Goal: Transaction & Acquisition: Register for event/course

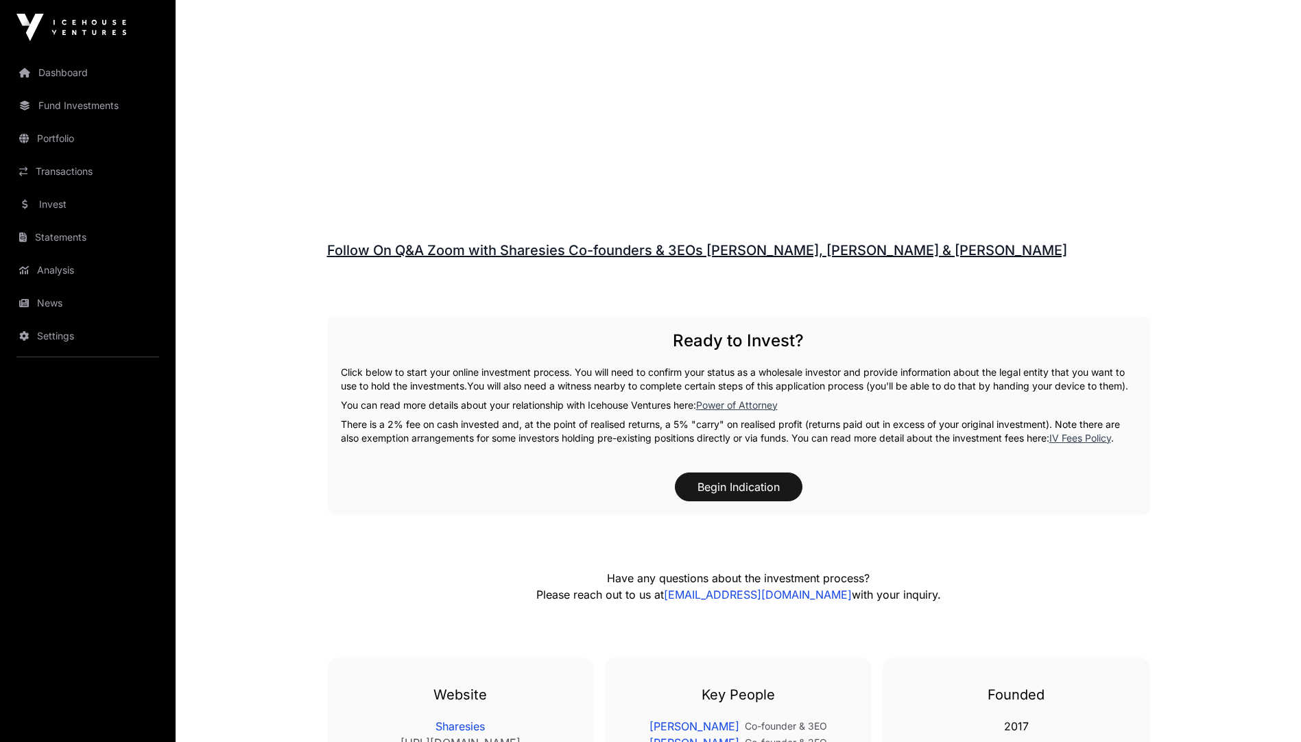
scroll to position [1957, 0]
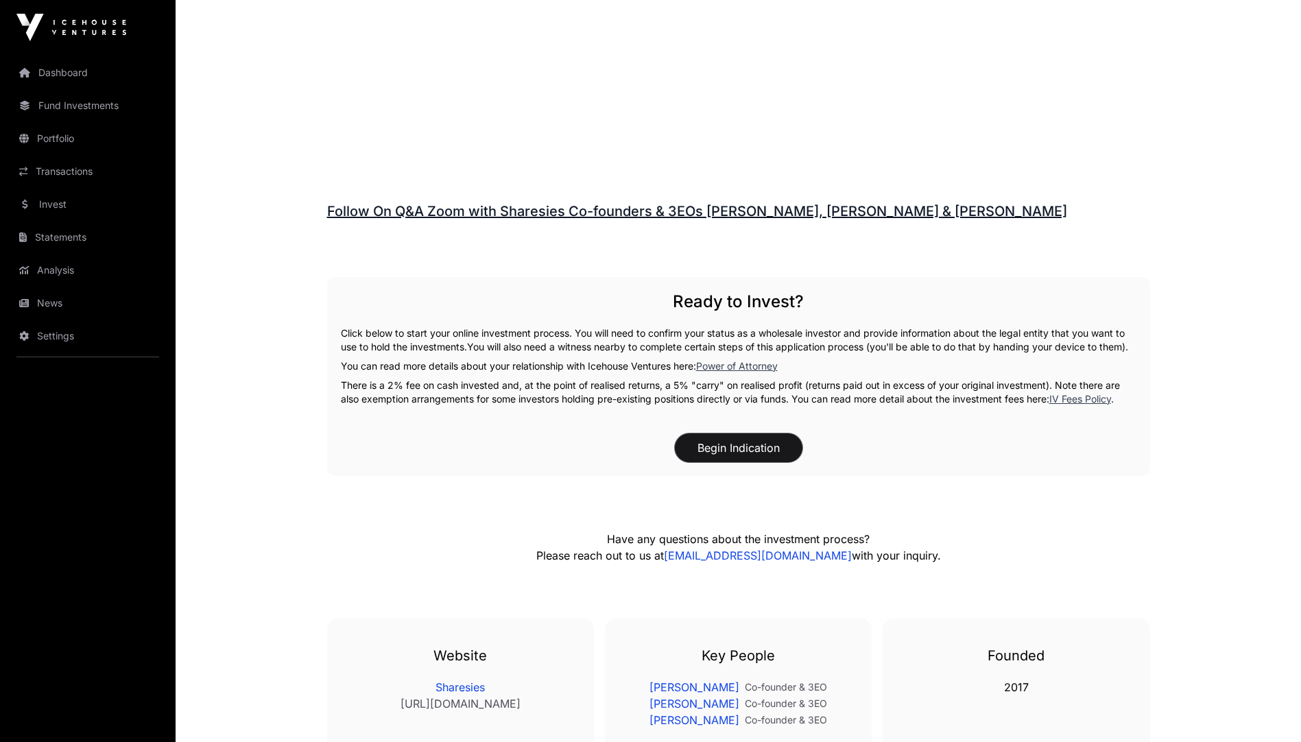
click at [733, 439] on button "Begin Indication" at bounding box center [739, 448] width 128 height 29
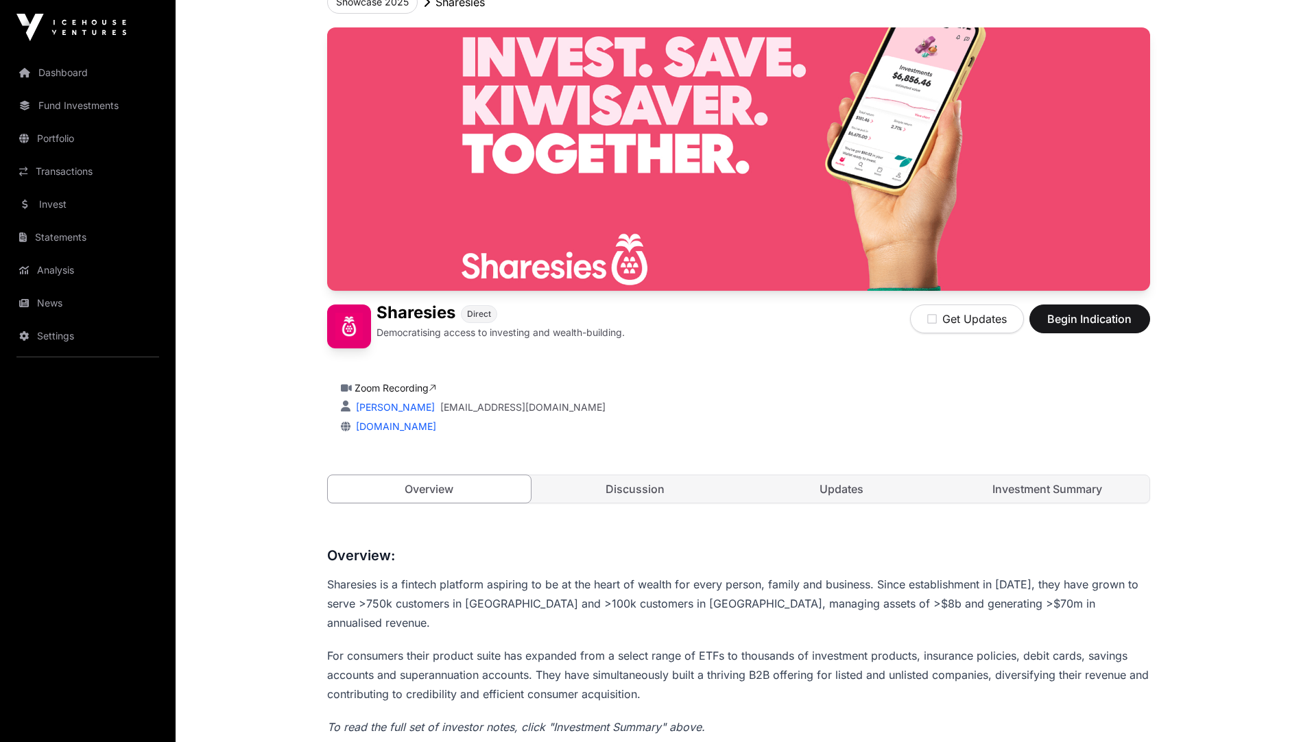
scroll to position [36, 0]
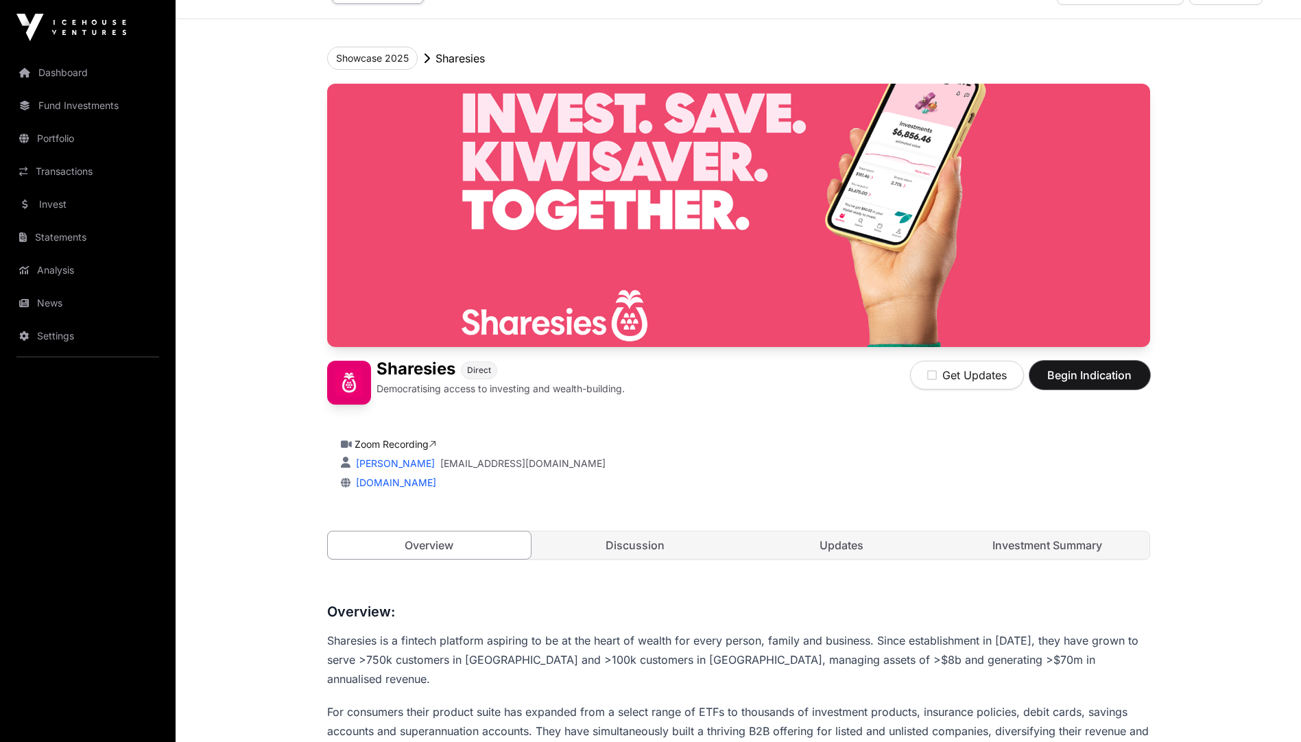
click at [1080, 379] on span "Begin Indication" at bounding box center [1090, 375] width 86 height 16
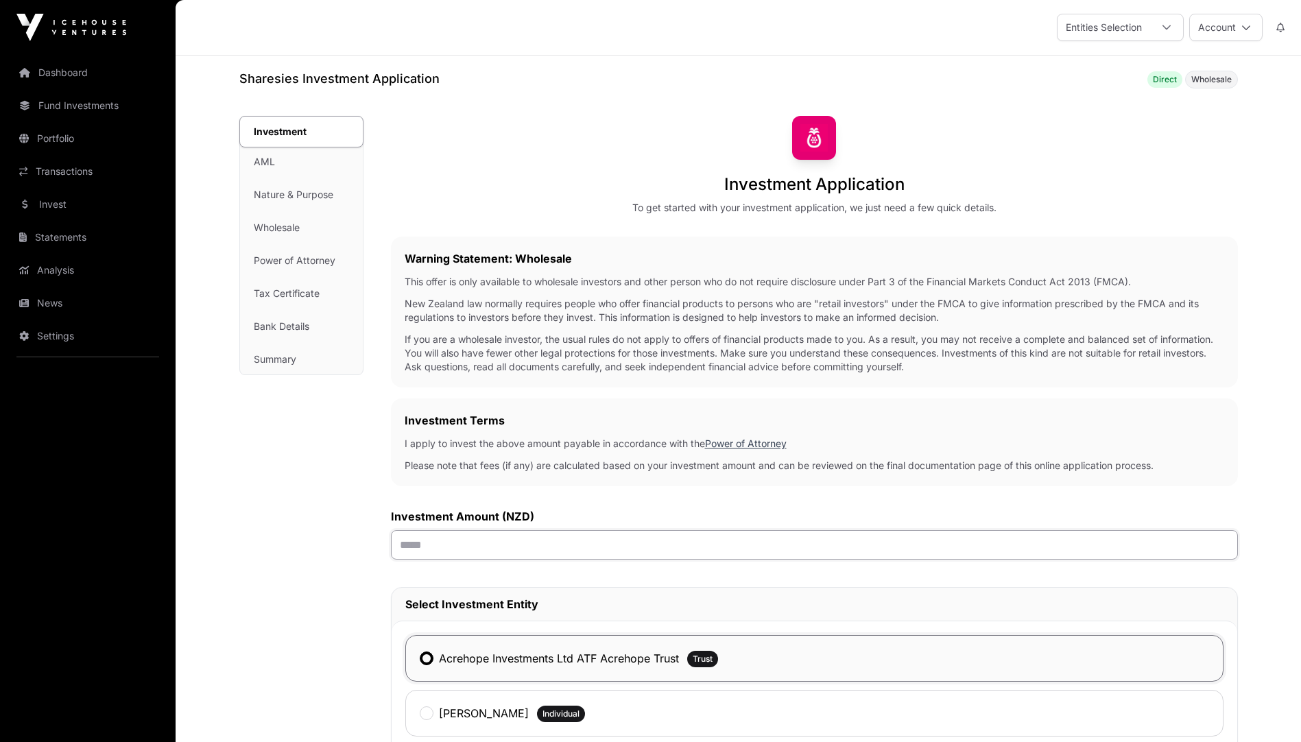
click at [403, 541] on input "text" at bounding box center [814, 544] width 847 height 29
type input "********"
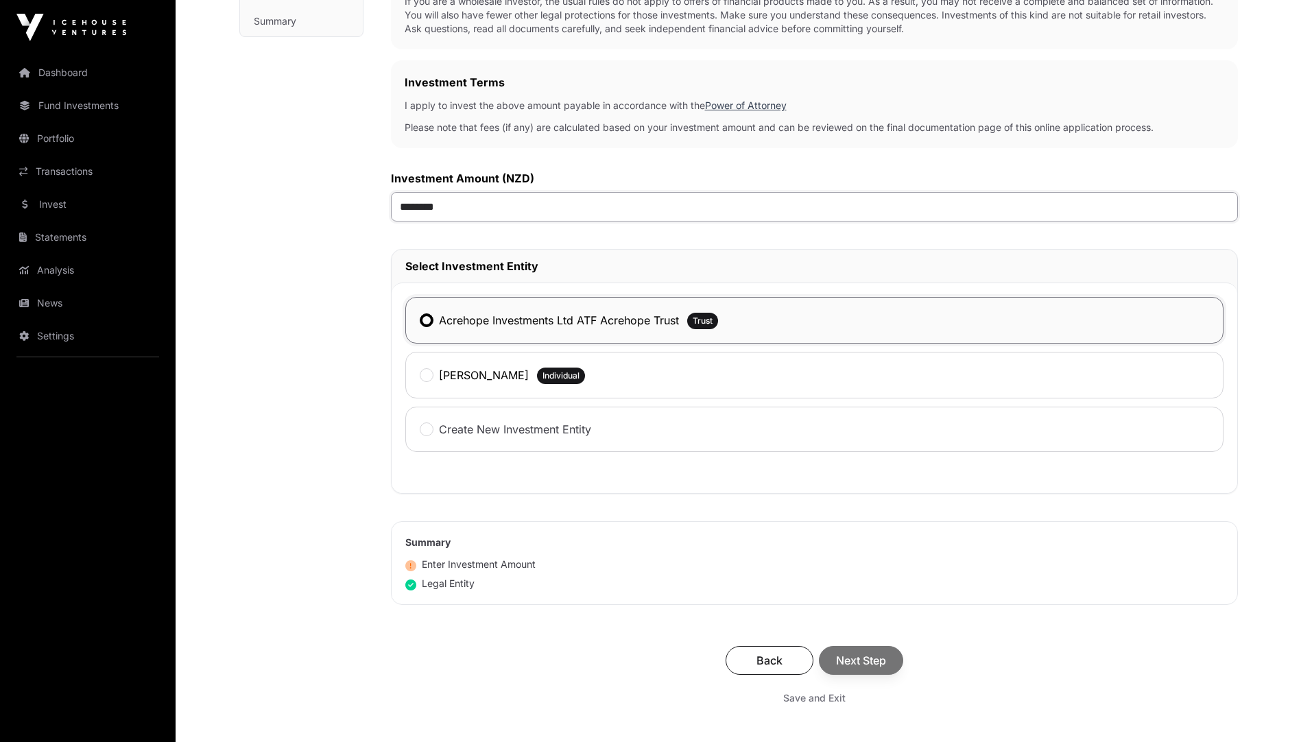
scroll to position [343, 0]
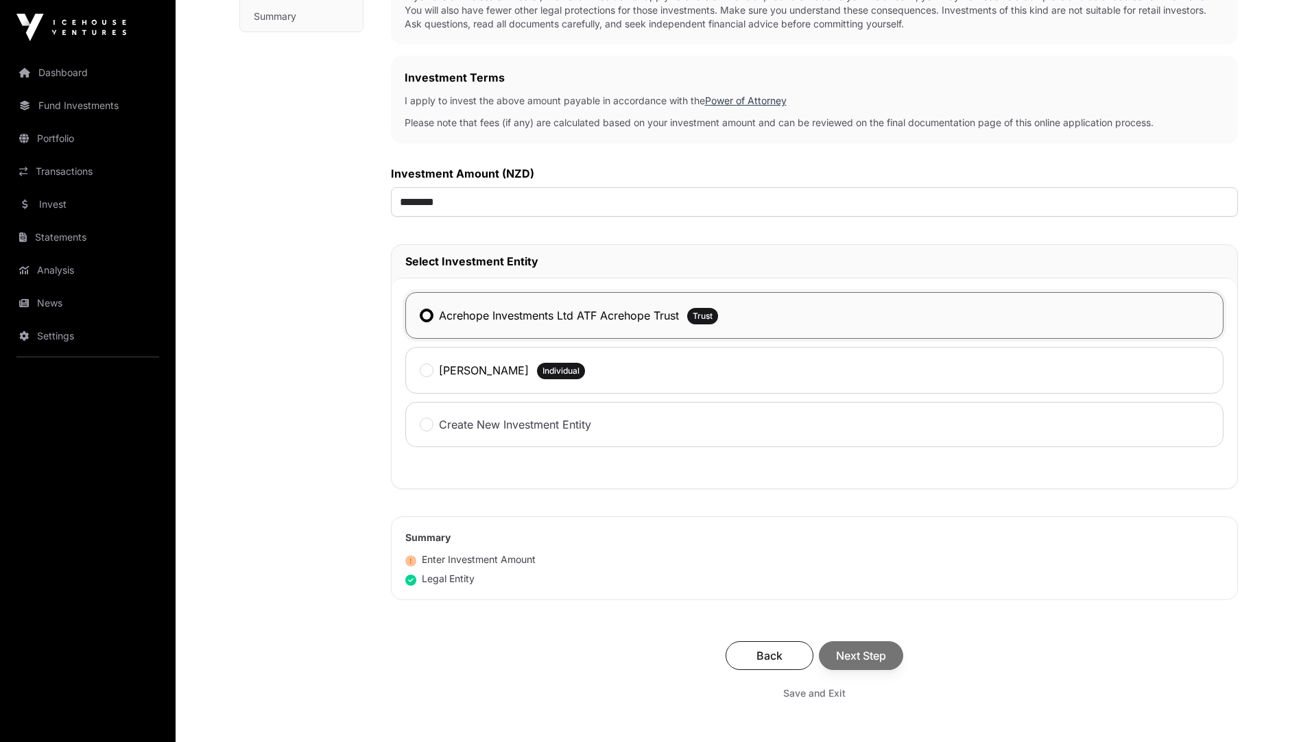
click at [865, 658] on div "Back Next Step" at bounding box center [815, 655] width 820 height 29
click at [862, 655] on span "Next Step" at bounding box center [861, 656] width 50 height 16
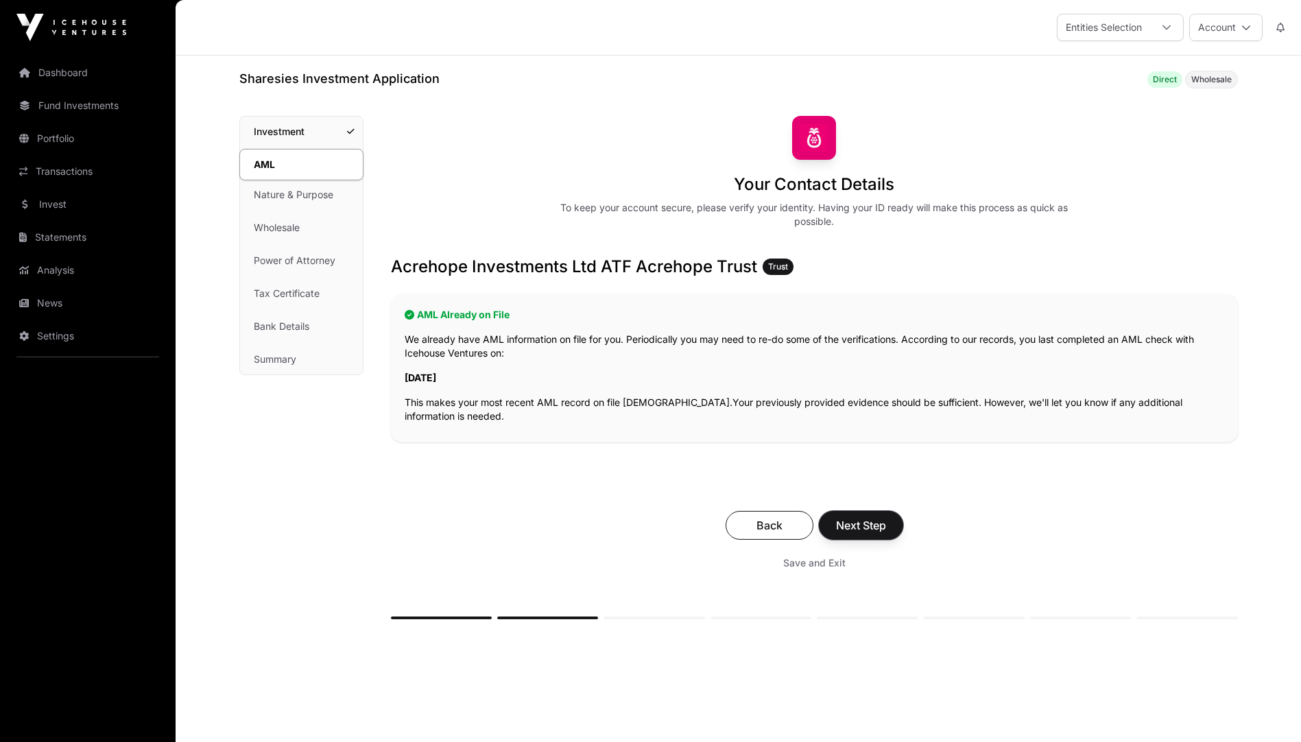
click at [862, 531] on span "Next Step" at bounding box center [861, 525] width 50 height 16
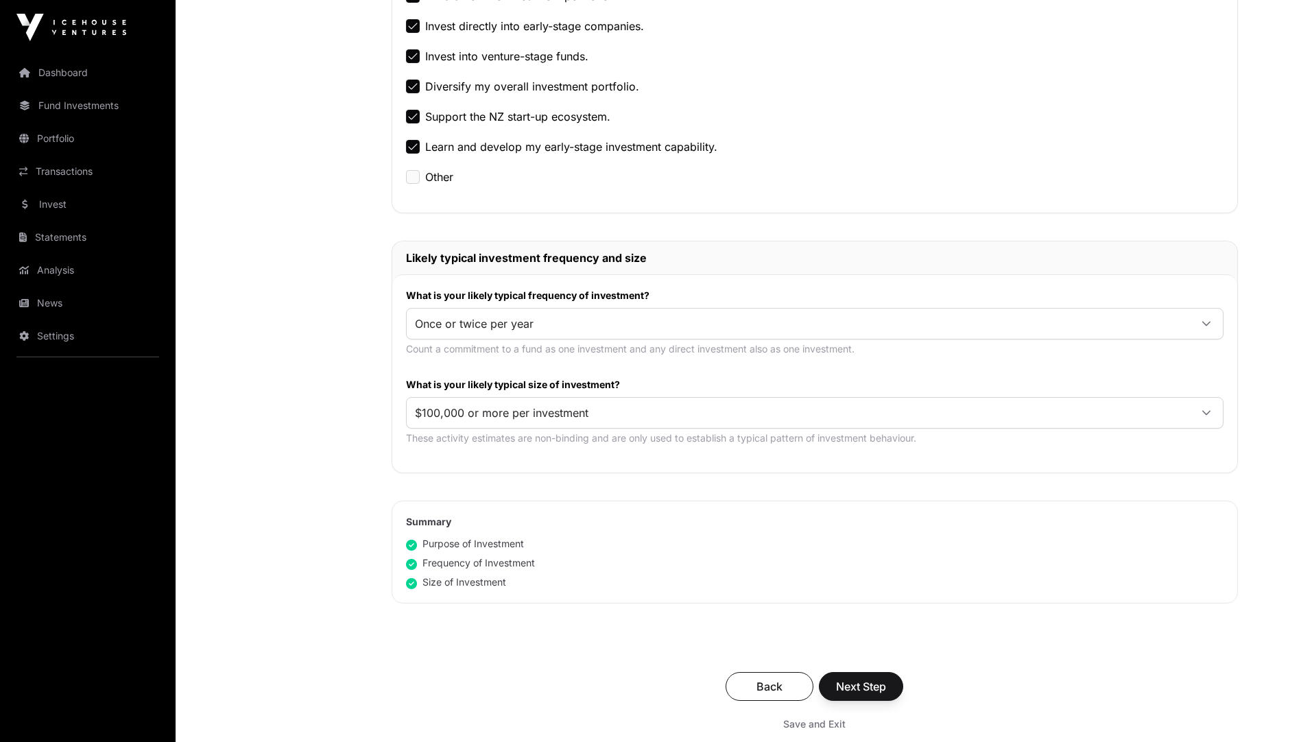
scroll to position [480, 0]
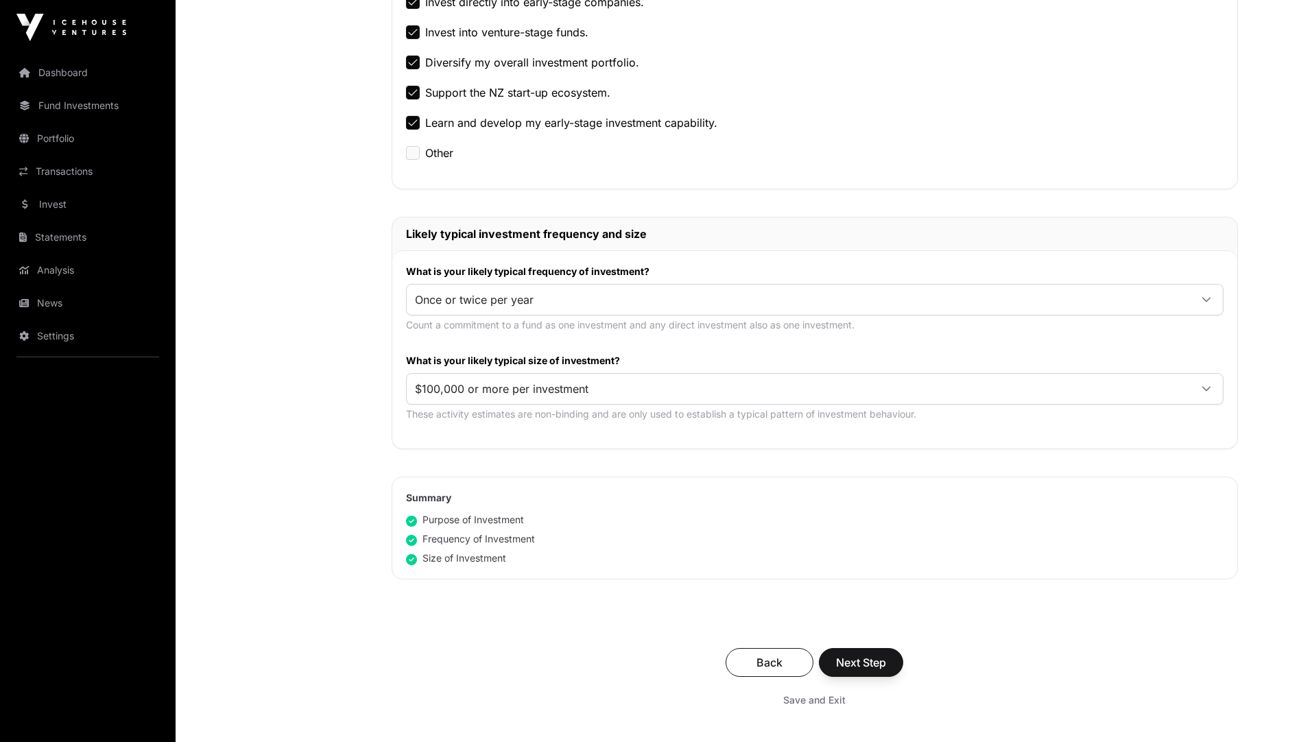
click at [1204, 383] on div at bounding box center [1206, 389] width 33 height 25
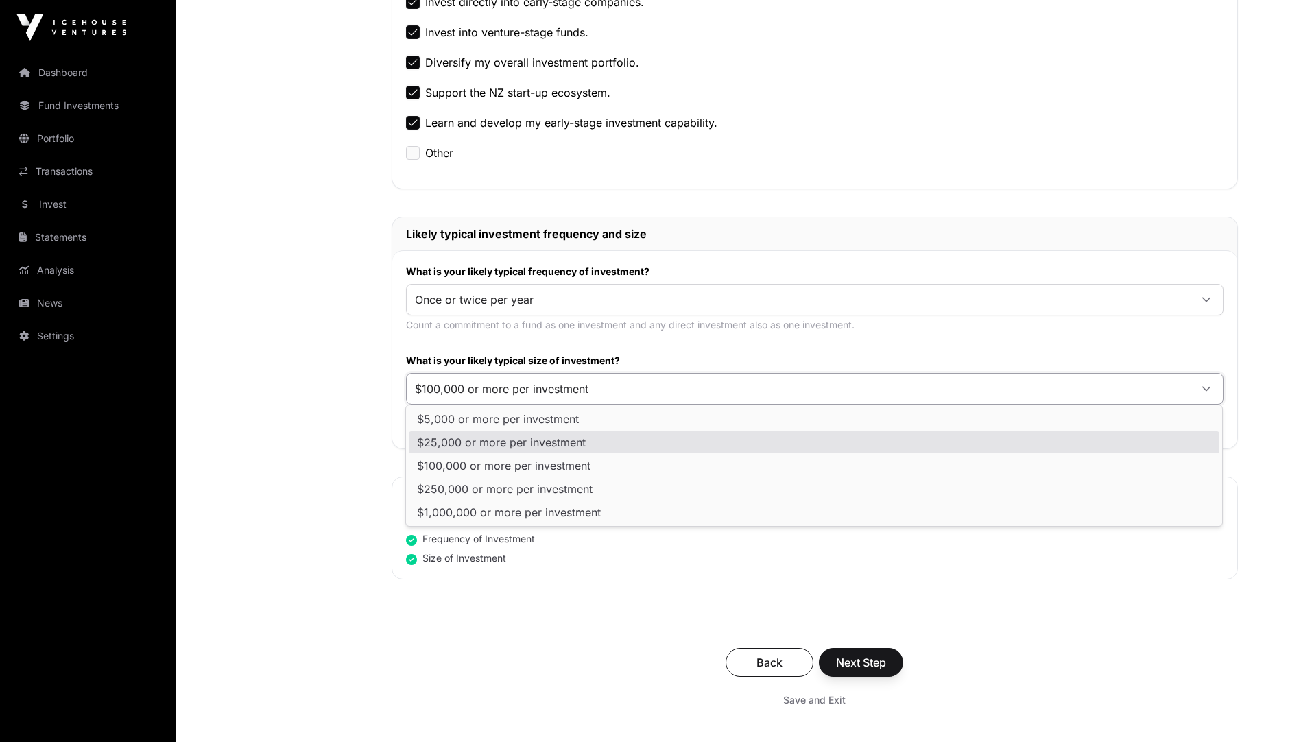
click at [475, 445] on span "$25,000 or more per investment" at bounding box center [501, 442] width 169 height 11
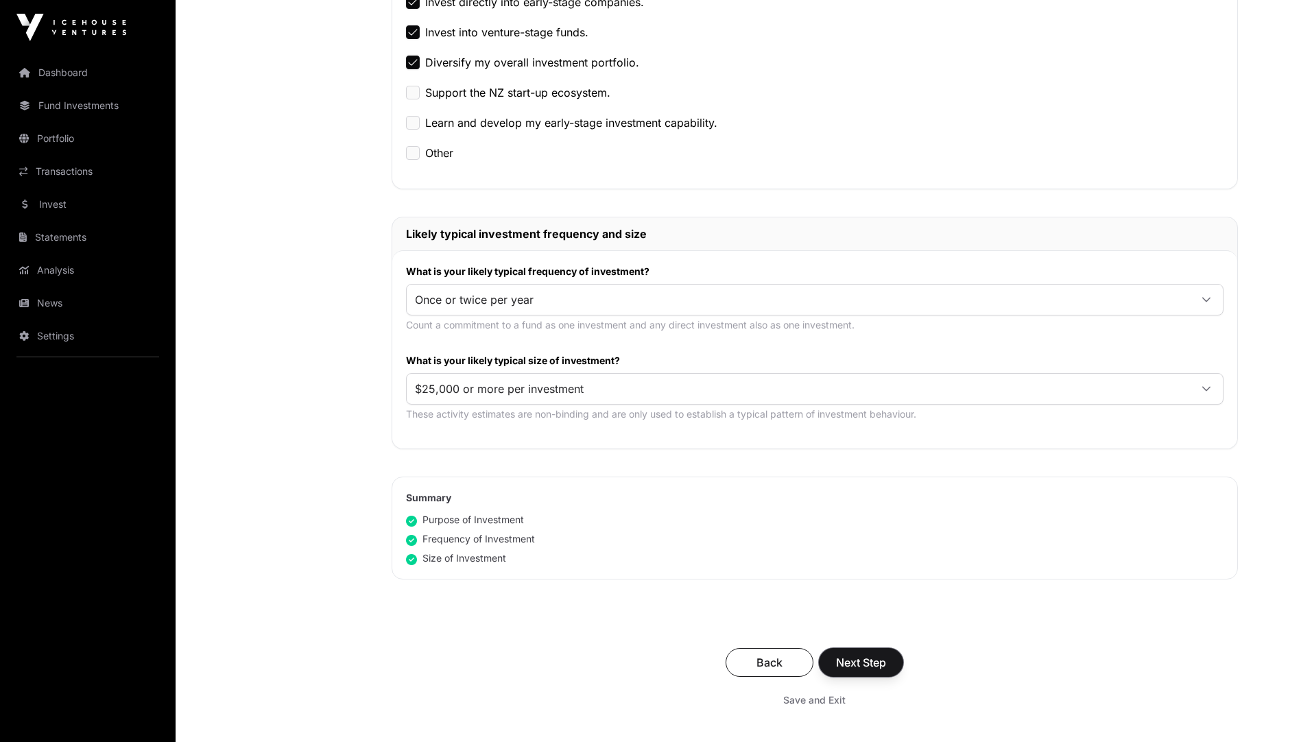
click at [855, 665] on span "Next Step" at bounding box center [861, 662] width 50 height 16
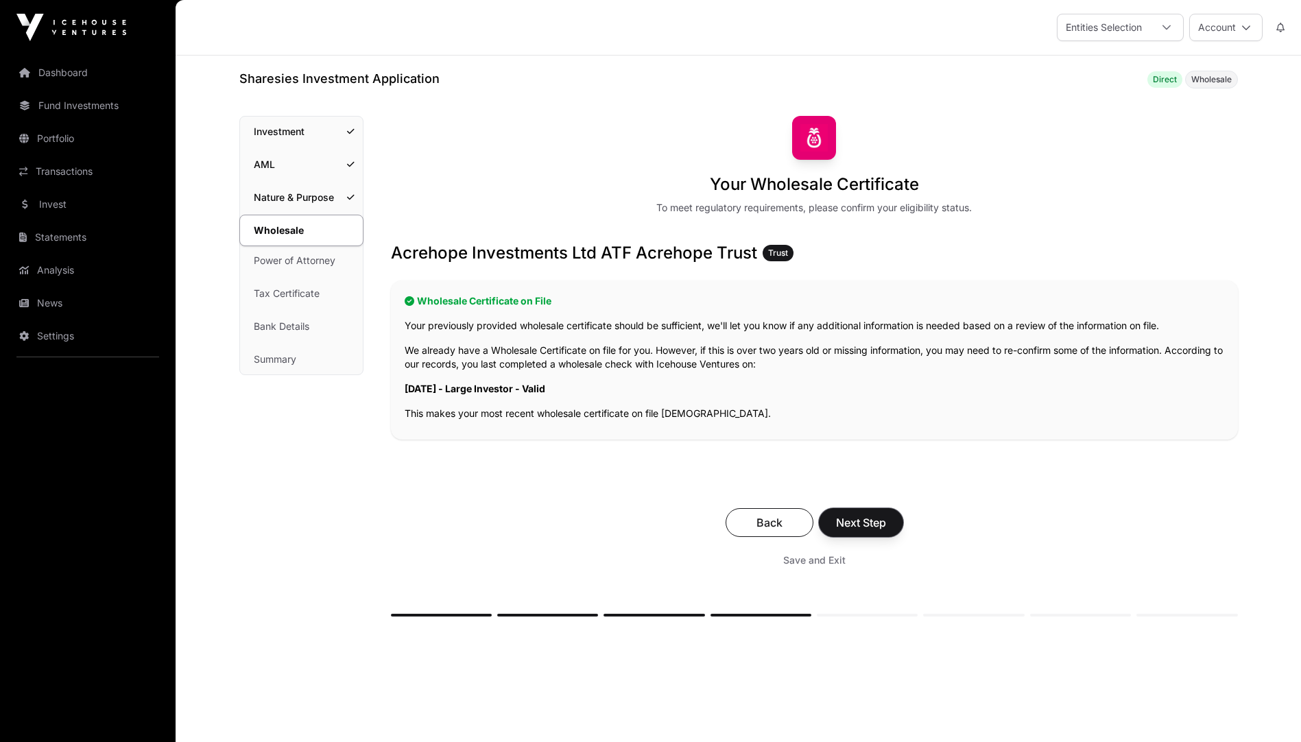
click at [852, 521] on span "Next Step" at bounding box center [861, 522] width 50 height 16
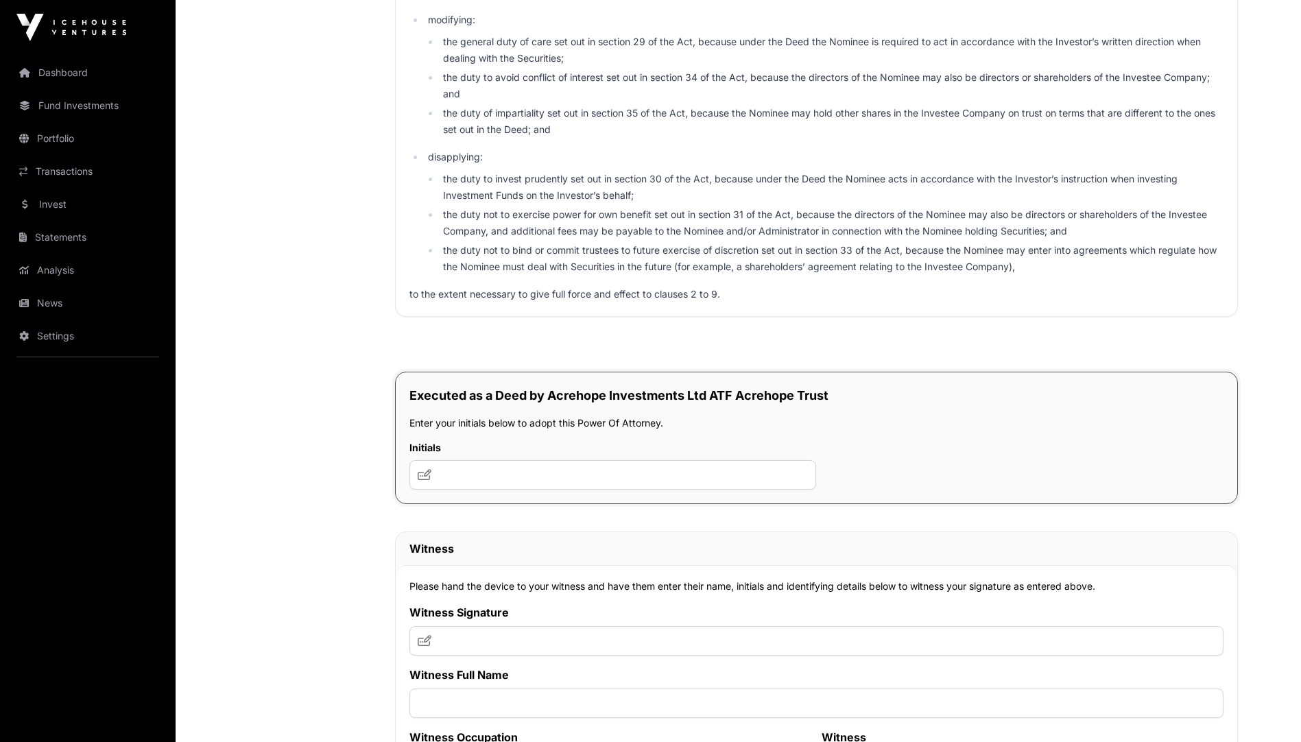
scroll to position [7614, 0]
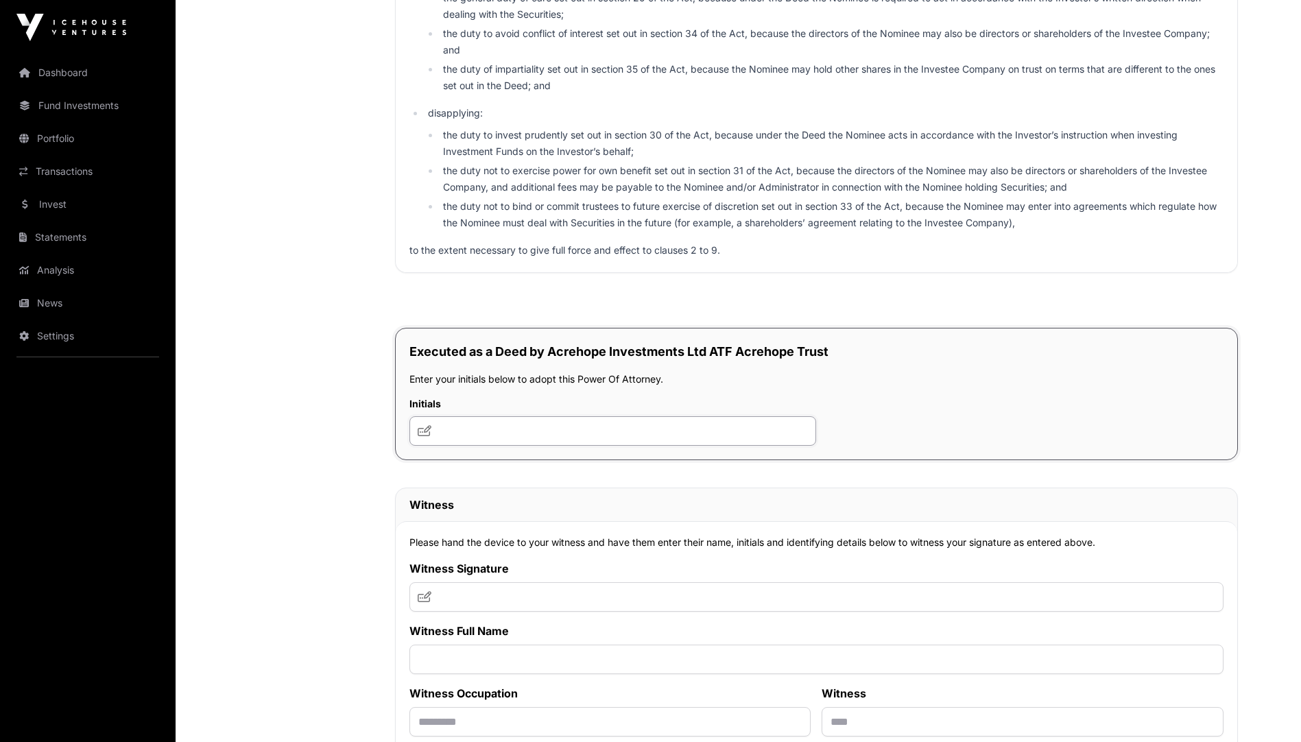
click at [444, 431] on input "text" at bounding box center [613, 430] width 407 height 29
type input "***"
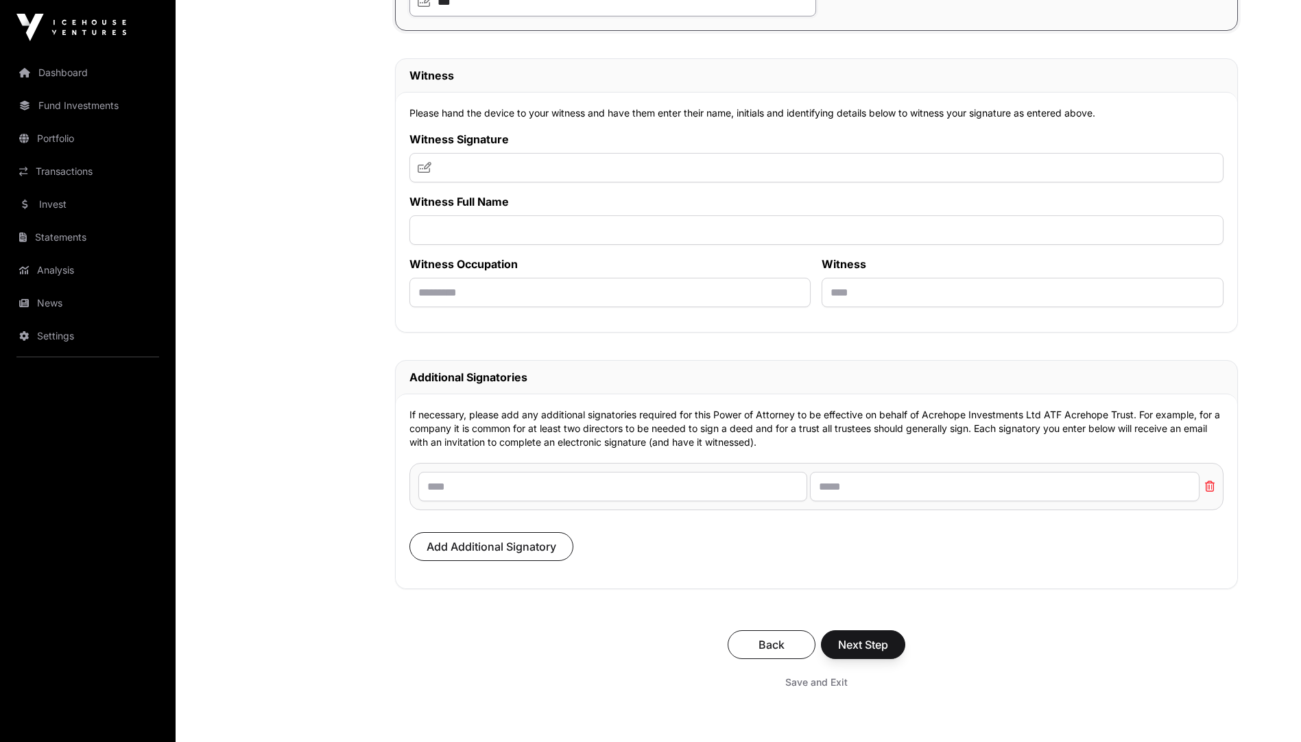
scroll to position [7957, 0]
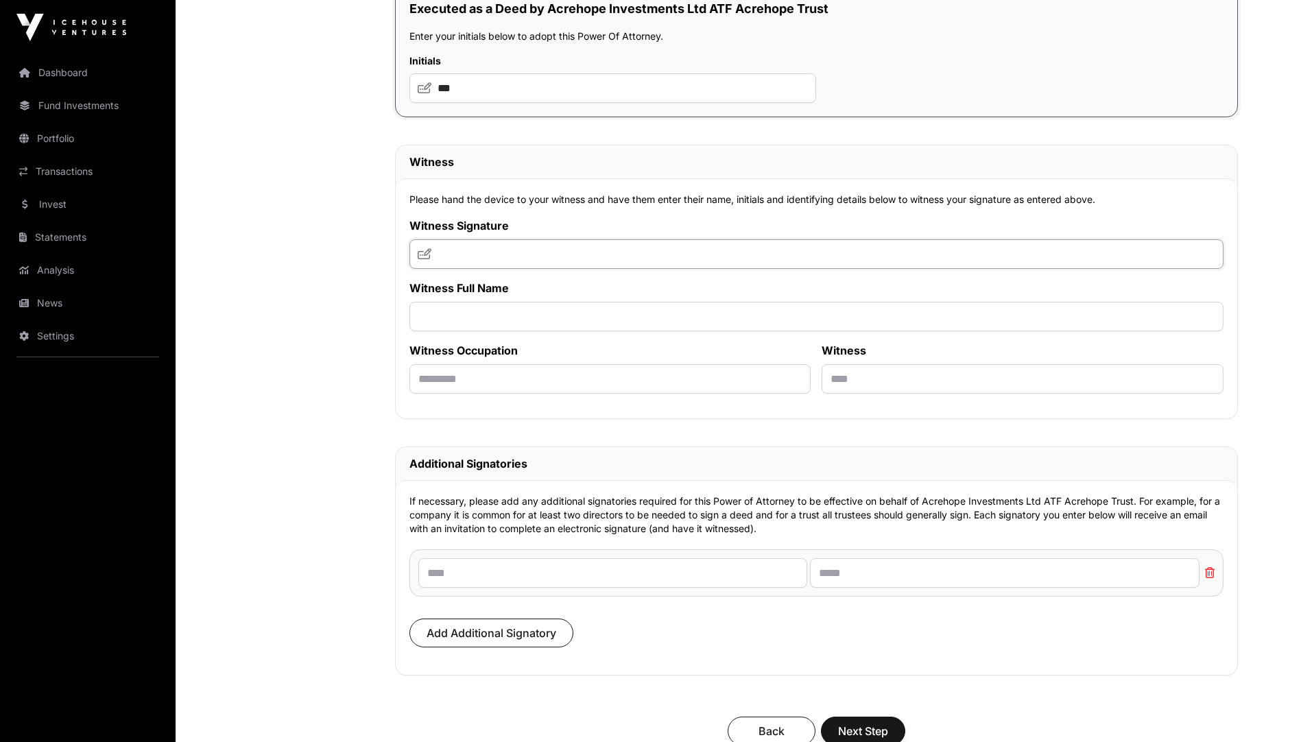
click at [442, 258] on input "text" at bounding box center [817, 253] width 814 height 29
click at [423, 330] on input "text" at bounding box center [817, 316] width 814 height 29
type input "*"
type input "**********"
click at [447, 258] on input "text" at bounding box center [817, 253] width 814 height 29
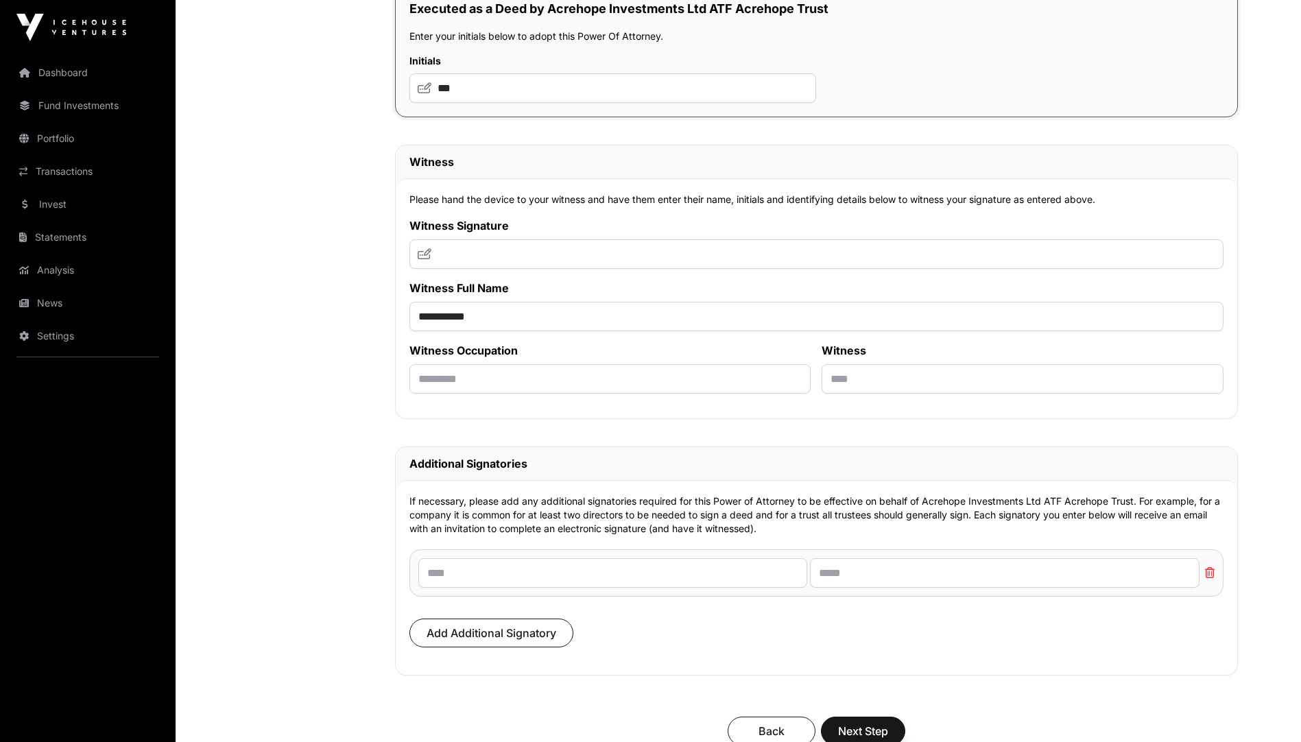
click at [423, 258] on icon at bounding box center [425, 253] width 14 height 11
drag, startPoint x: 441, startPoint y: 257, endPoint x: 420, endPoint y: 261, distance: 21.0
click at [420, 259] on icon at bounding box center [425, 253] width 14 height 11
click at [442, 259] on input "text" at bounding box center [817, 253] width 814 height 29
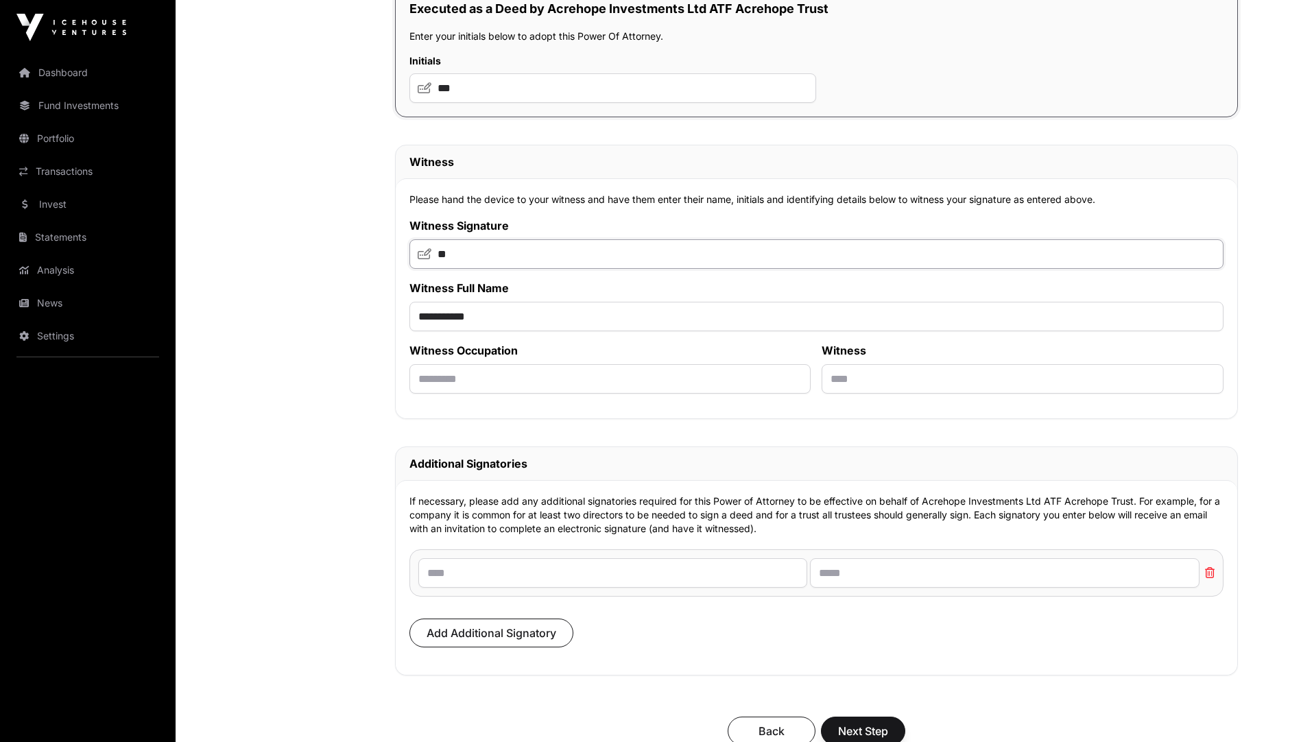
type input "*"
click at [420, 258] on icon at bounding box center [425, 253] width 14 height 11
drag, startPoint x: 420, startPoint y: 258, endPoint x: 770, endPoint y: 259, distance: 349.8
click at [770, 259] on input "text" at bounding box center [817, 253] width 814 height 29
click at [447, 257] on input "text" at bounding box center [817, 253] width 814 height 29
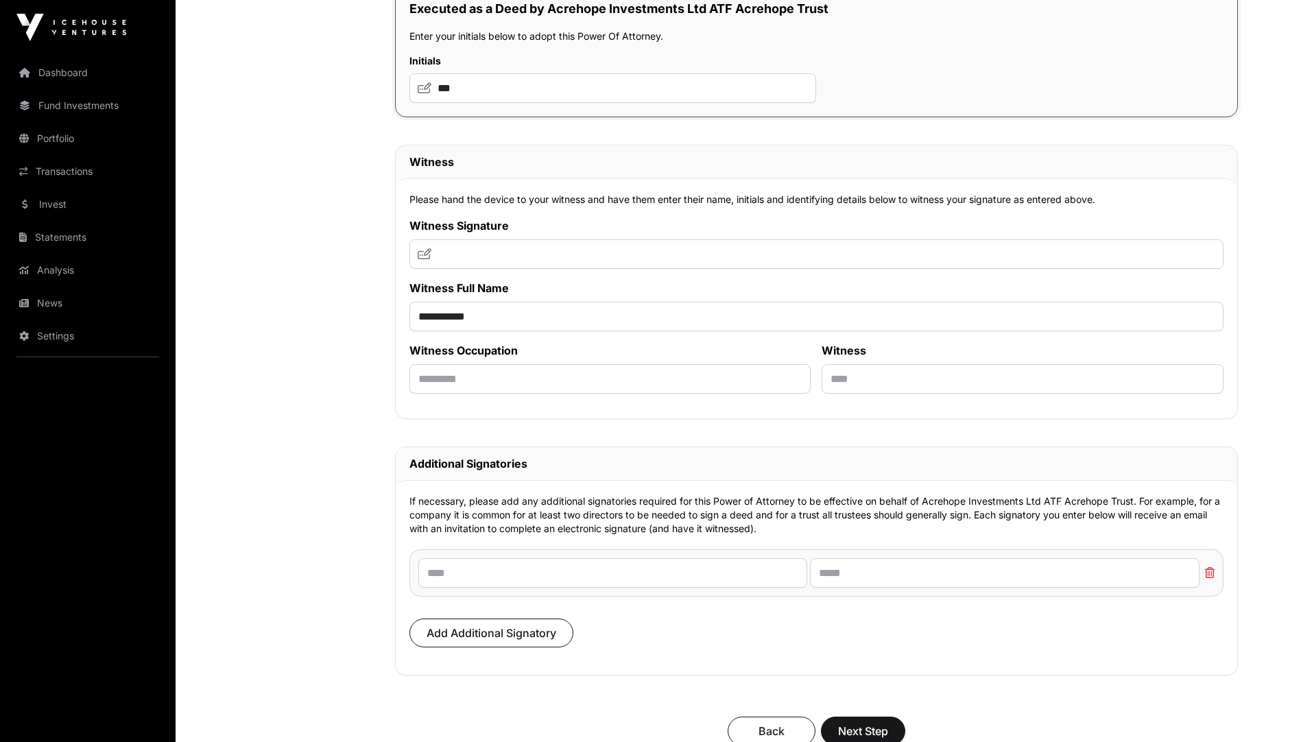
click at [423, 258] on icon at bounding box center [425, 253] width 14 height 11
click at [440, 255] on input "text" at bounding box center [817, 253] width 814 height 29
type input "**"
click at [429, 385] on input "text" at bounding box center [611, 378] width 402 height 29
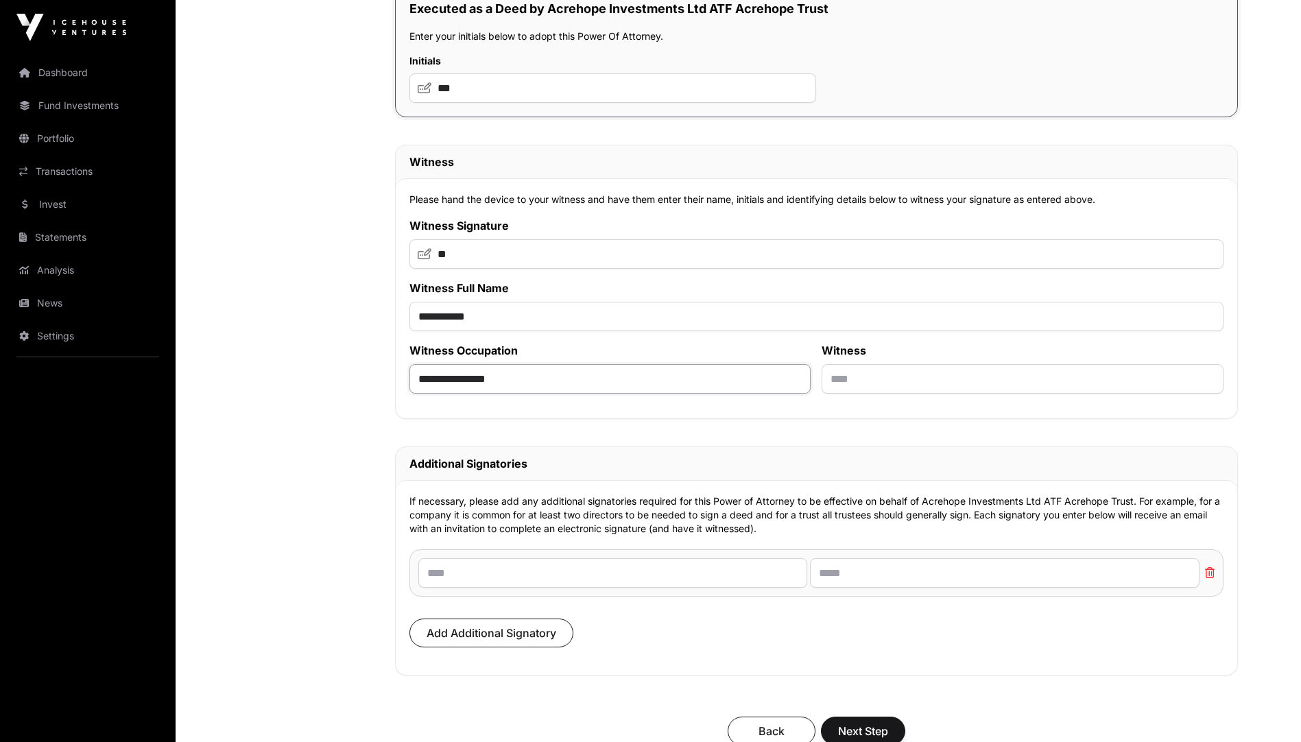
type input "**********"
click at [848, 392] on input "text" at bounding box center [1023, 378] width 402 height 29
type input "*"
type input "*******"
click at [876, 358] on label "Witness" at bounding box center [1023, 350] width 402 height 16
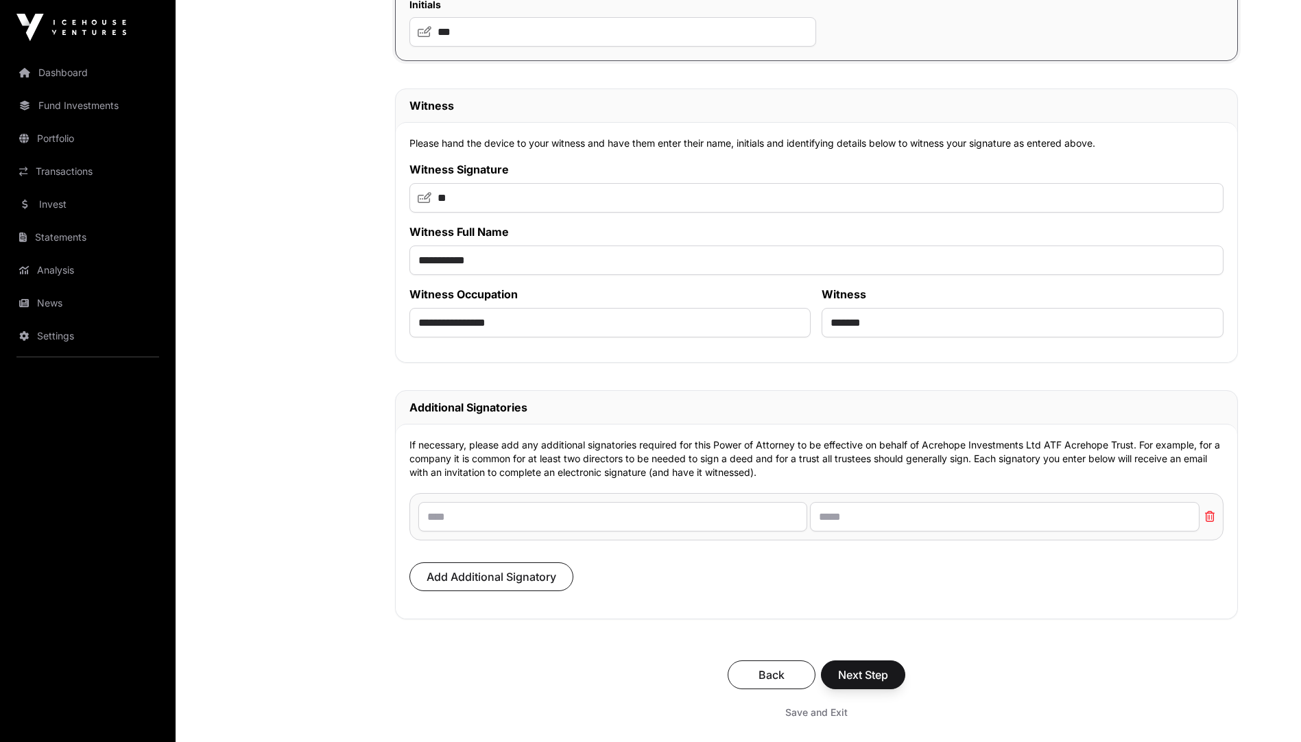
scroll to position [8094, 0]
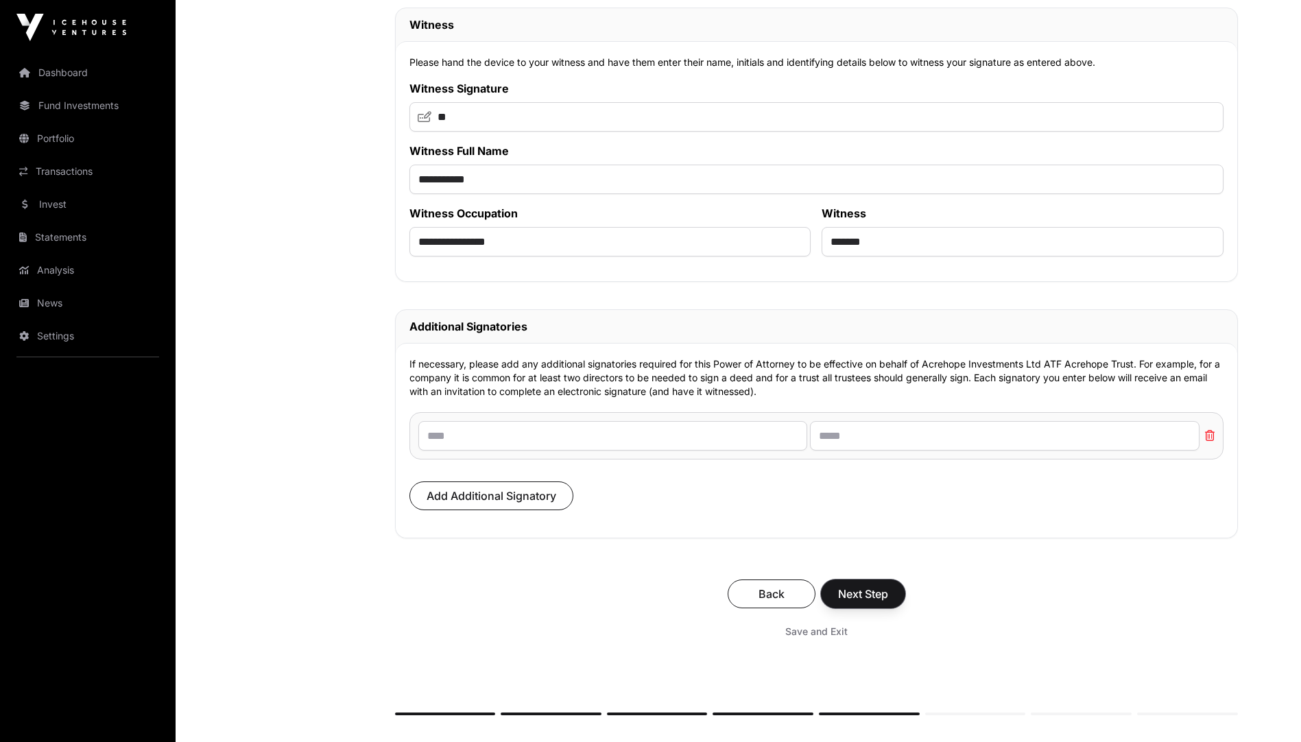
click at [862, 602] on span "Next Step" at bounding box center [863, 594] width 50 height 16
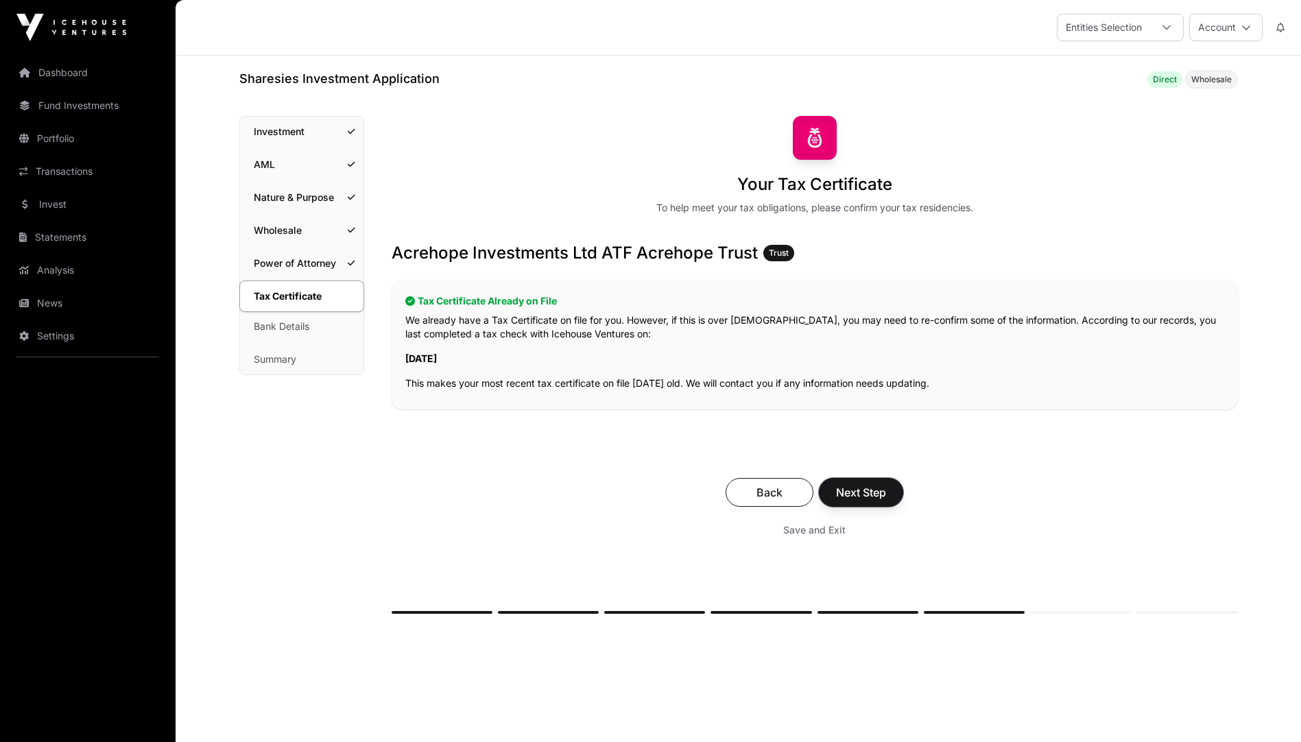
click at [860, 493] on span "Next Step" at bounding box center [861, 492] width 50 height 16
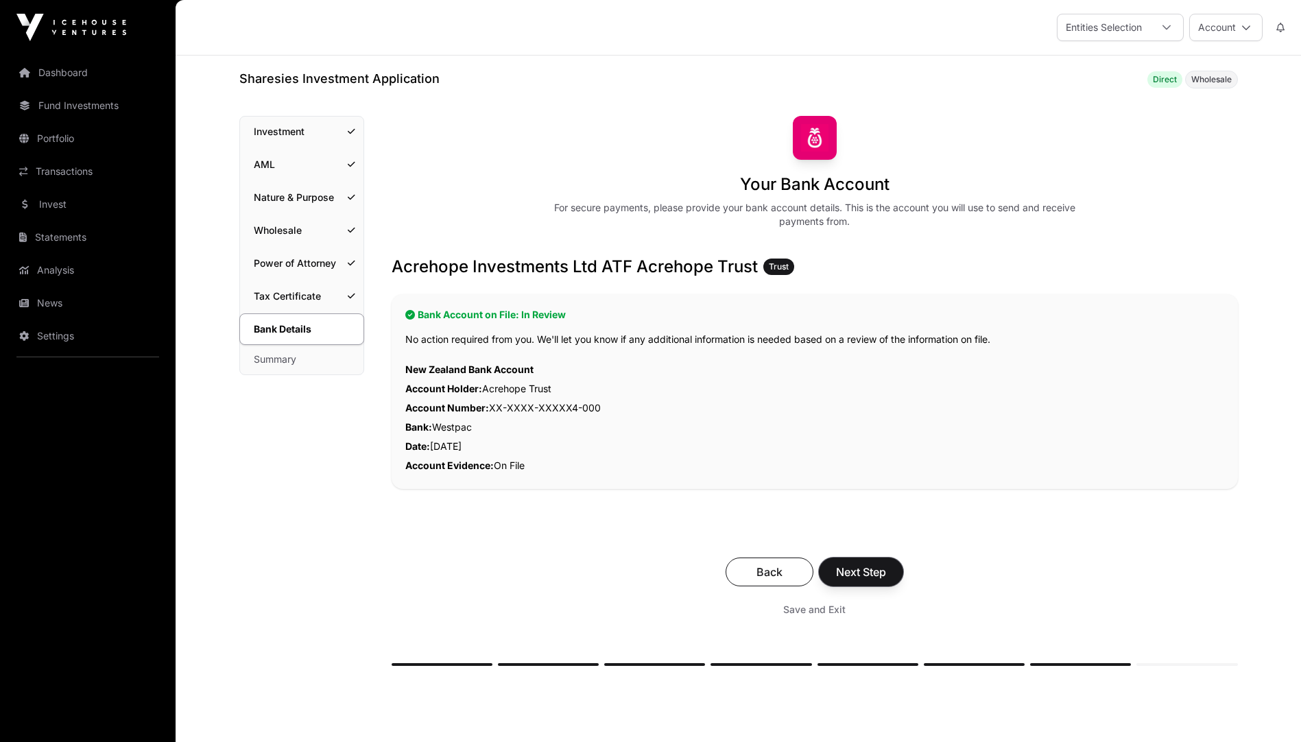
click at [865, 572] on span "Next Step" at bounding box center [861, 572] width 50 height 16
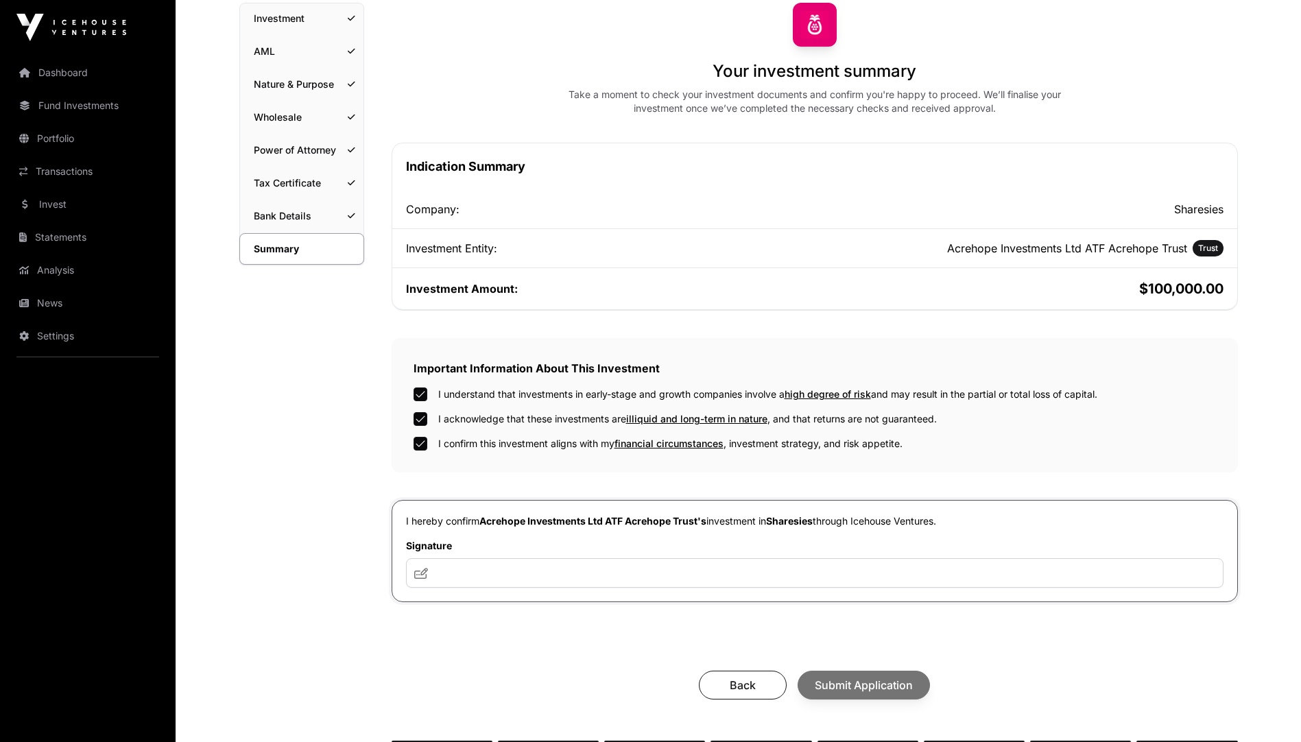
scroll to position [137, 0]
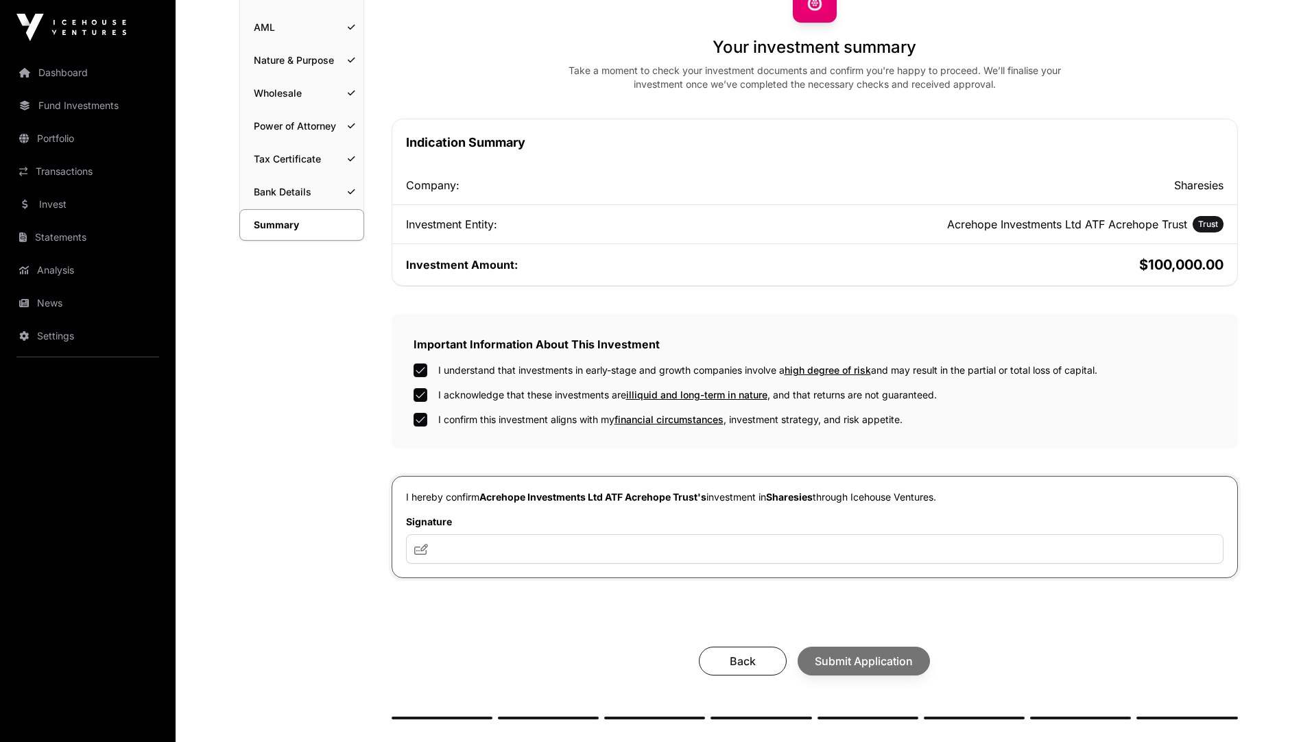
click at [418, 553] on icon at bounding box center [421, 549] width 14 height 11
click at [445, 549] on input "text" at bounding box center [815, 548] width 818 height 29
type input "***"
click at [862, 661] on span "Submit Application" at bounding box center [864, 661] width 98 height 16
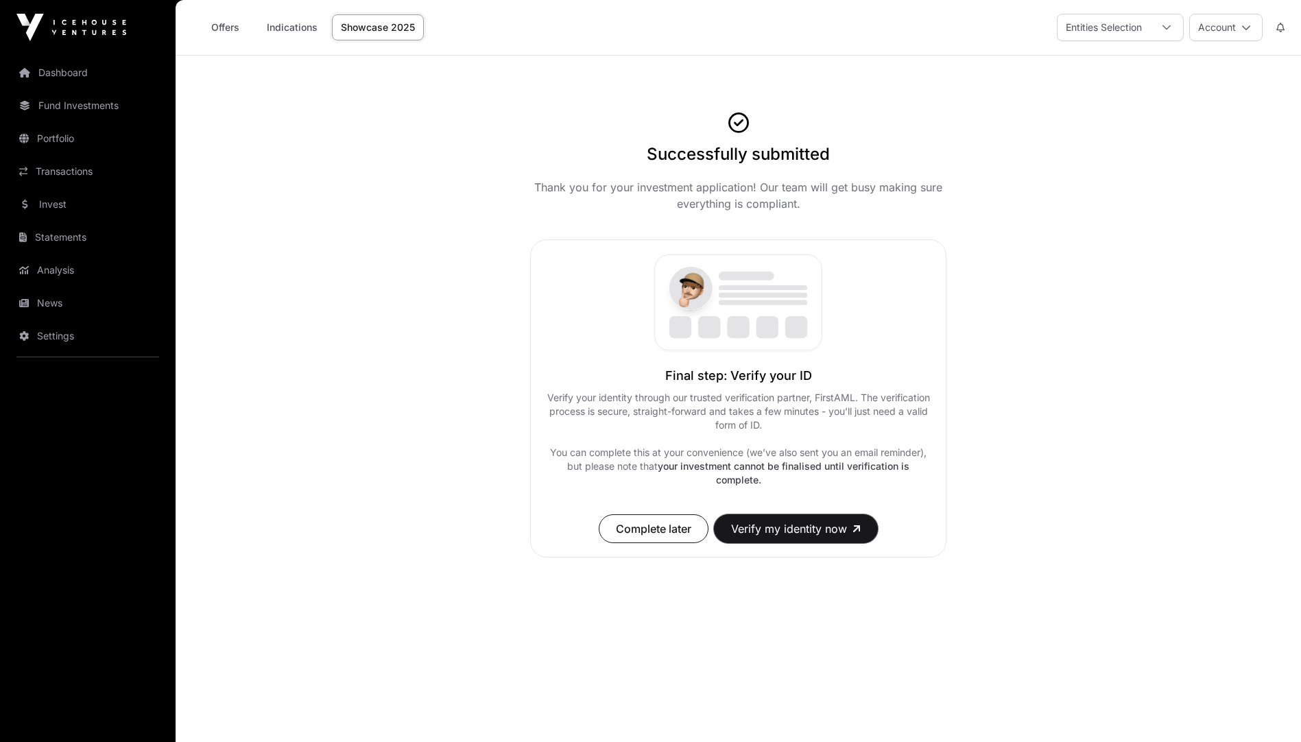
click at [794, 528] on button "Verify my identity now" at bounding box center [796, 528] width 164 height 29
click at [675, 327] on img at bounding box center [738, 303] width 290 height 99
click at [796, 526] on button "Verify my identity now" at bounding box center [796, 528] width 164 height 29
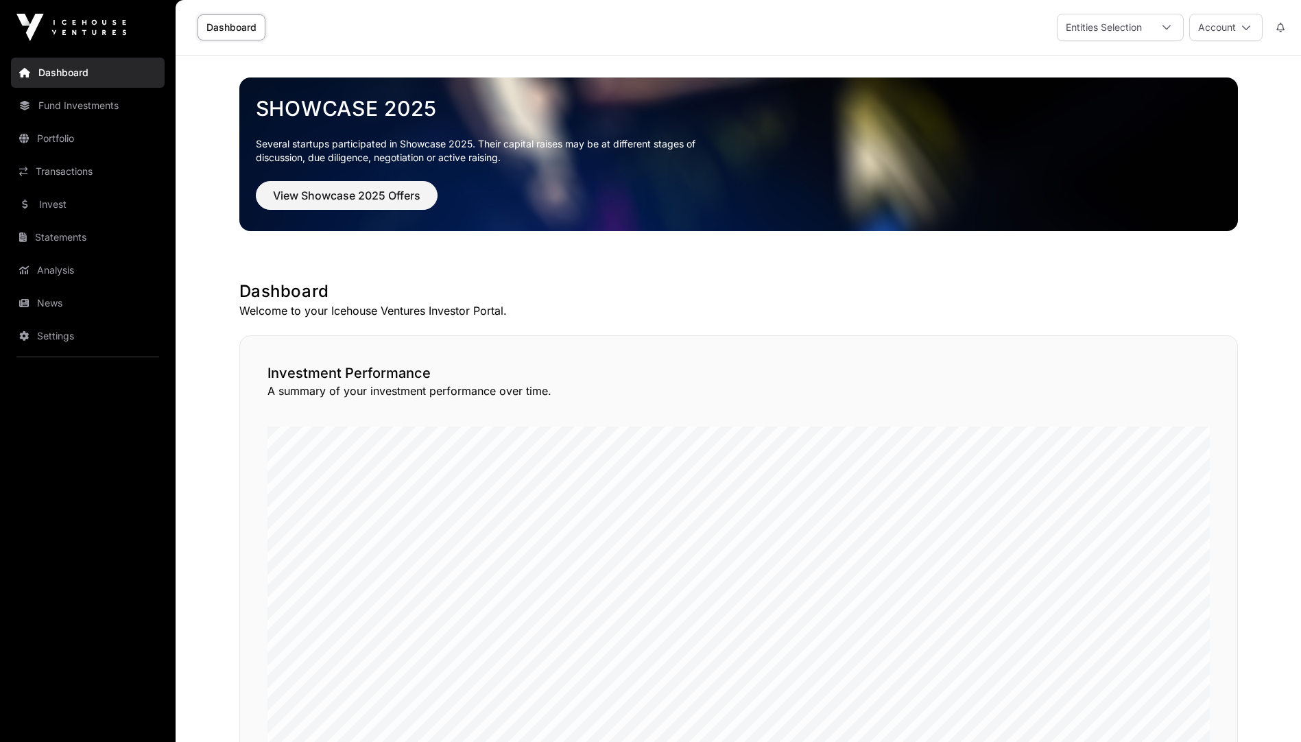
click at [1168, 25] on icon at bounding box center [1167, 28] width 10 height 10
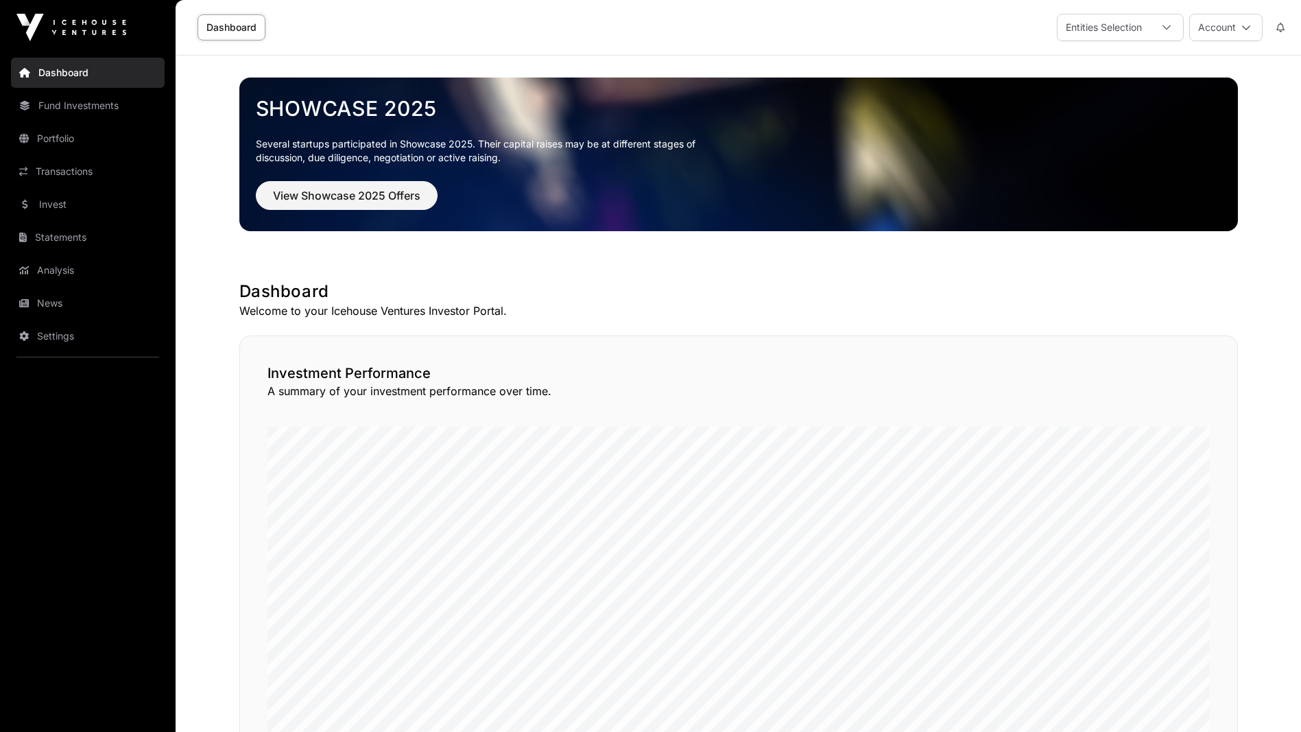
scroll to position [14, 9]
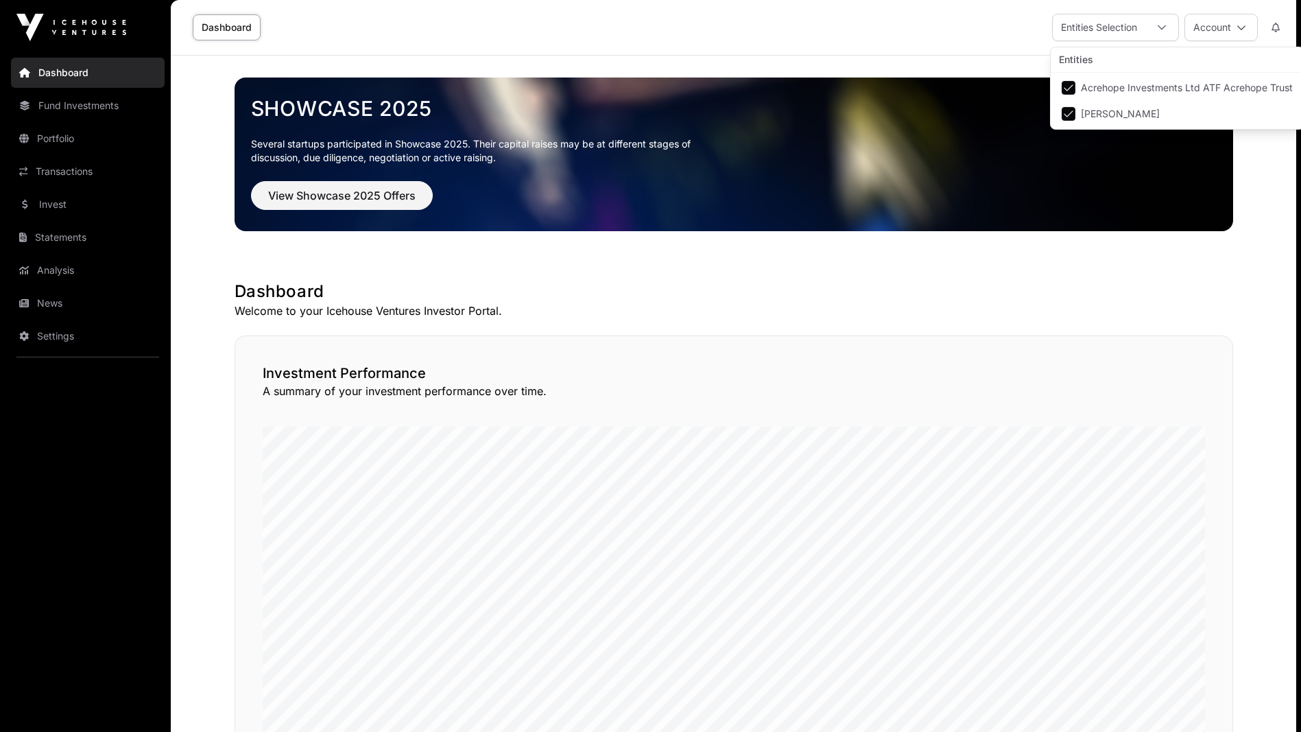
click at [1168, 25] on div at bounding box center [1162, 27] width 33 height 26
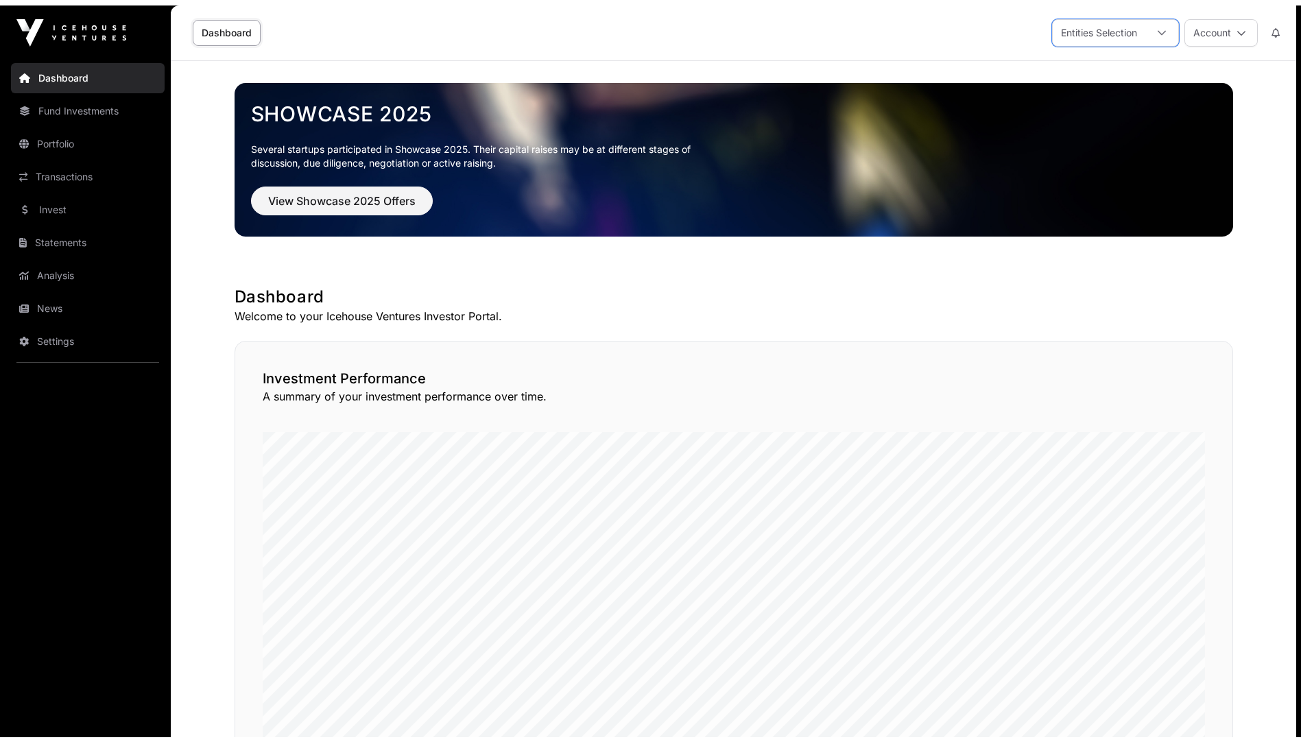
scroll to position [0, 0]
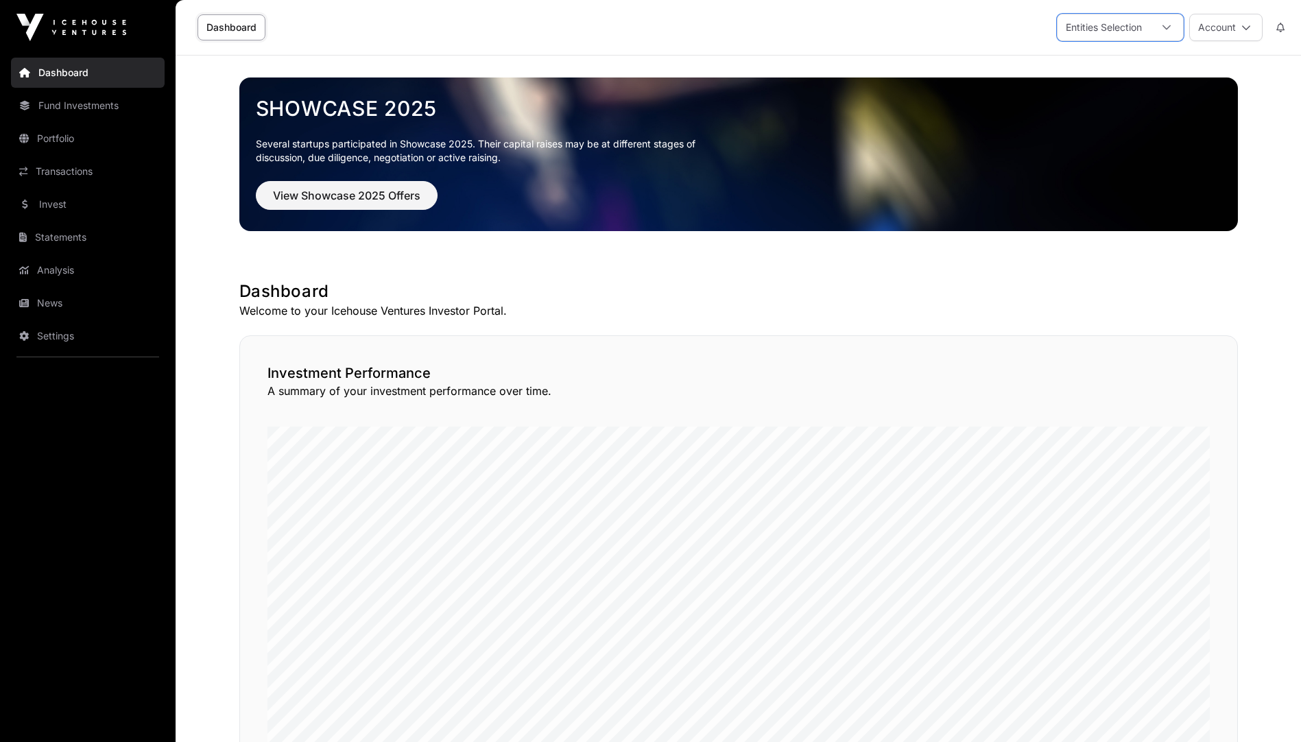
click at [1243, 26] on icon at bounding box center [1247, 28] width 10 height 10
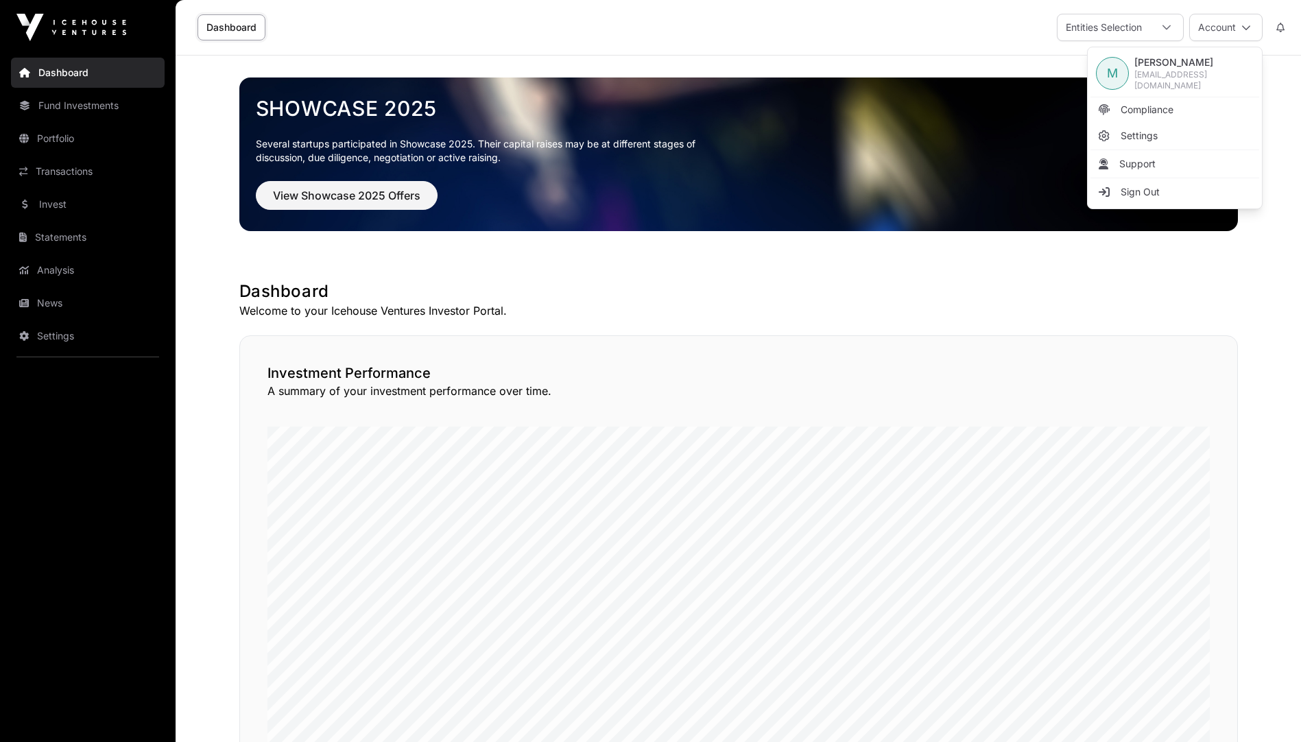
click at [1144, 186] on span "Sign Out" at bounding box center [1140, 192] width 39 height 14
